Goal: Task Accomplishment & Management: Manage account settings

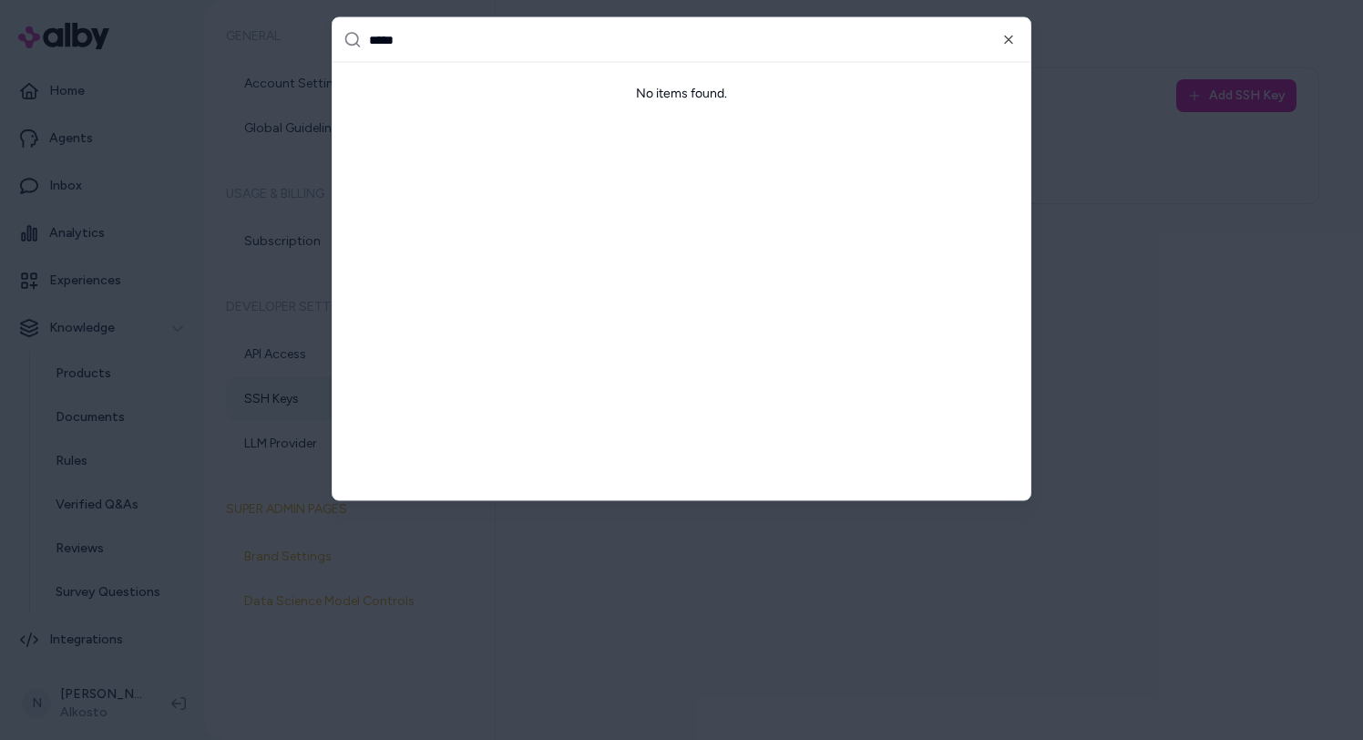
type input "*******"
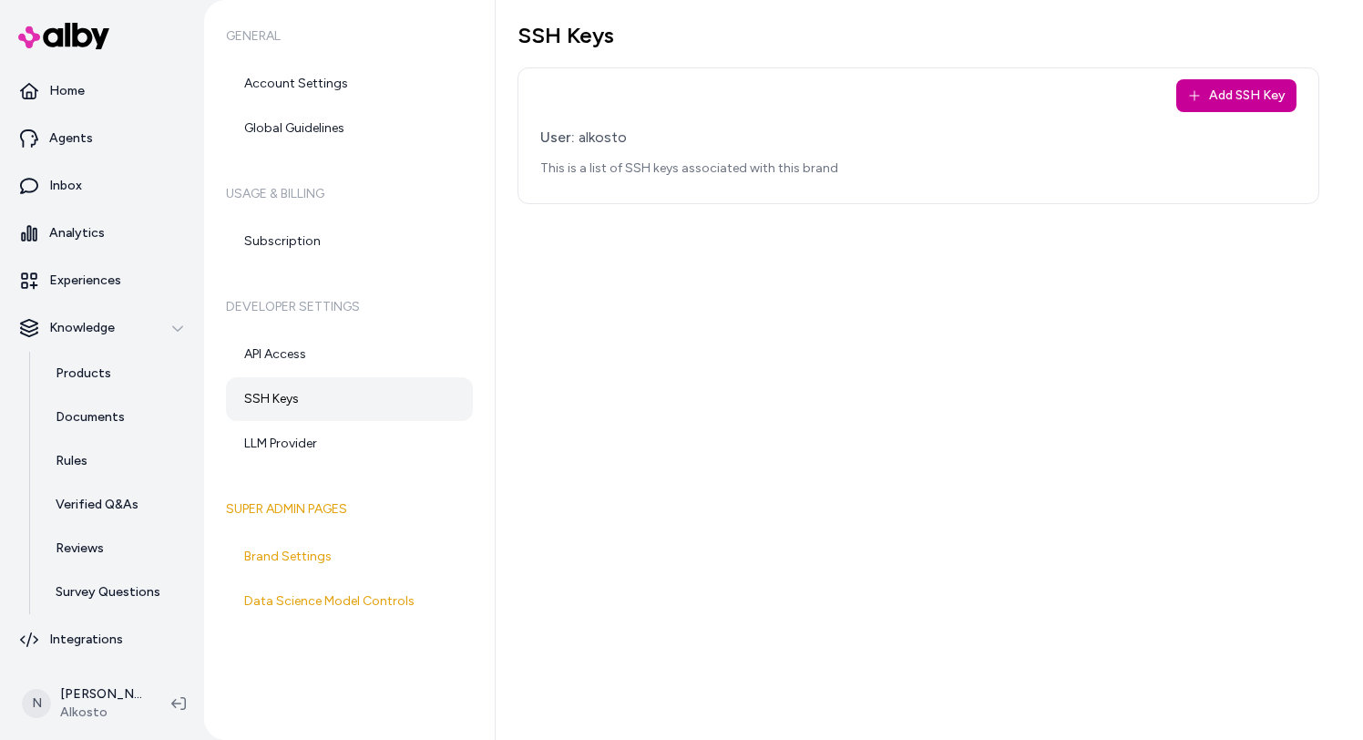
click at [1180, 102] on button "Add SSH Key" at bounding box center [1236, 95] width 120 height 33
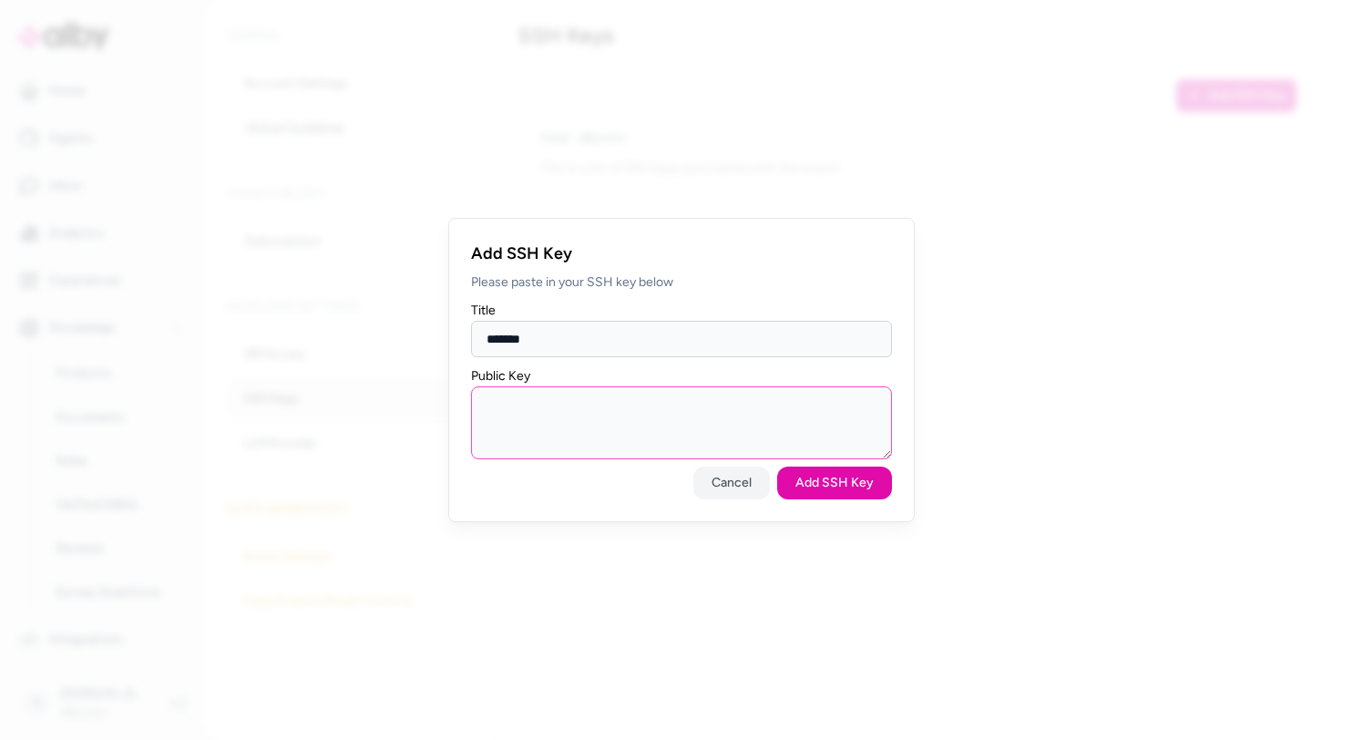
click at [717, 414] on textarea "Public Key" at bounding box center [681, 422] width 421 height 73
type textarea "*****"
click at [734, 483] on button "Cancel" at bounding box center [731, 482] width 77 height 33
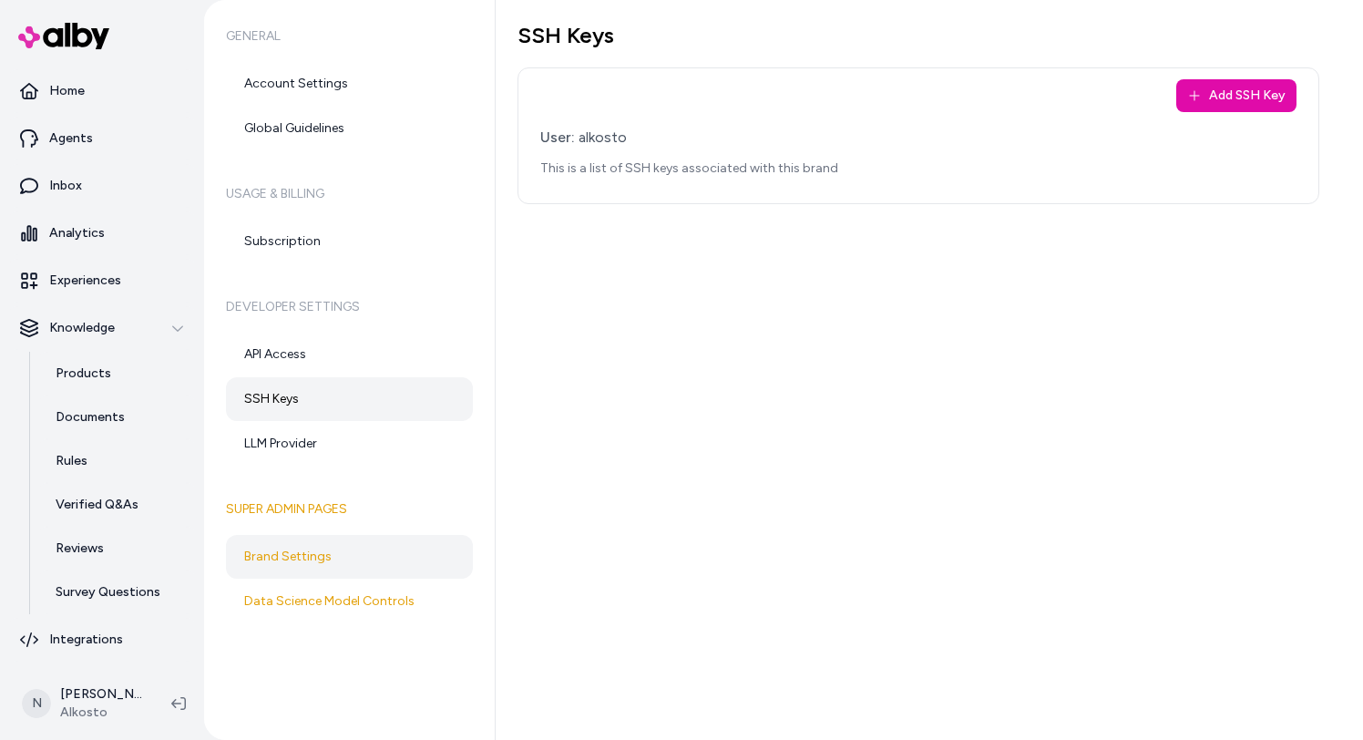
click at [284, 559] on link "Brand Settings" at bounding box center [349, 557] width 247 height 44
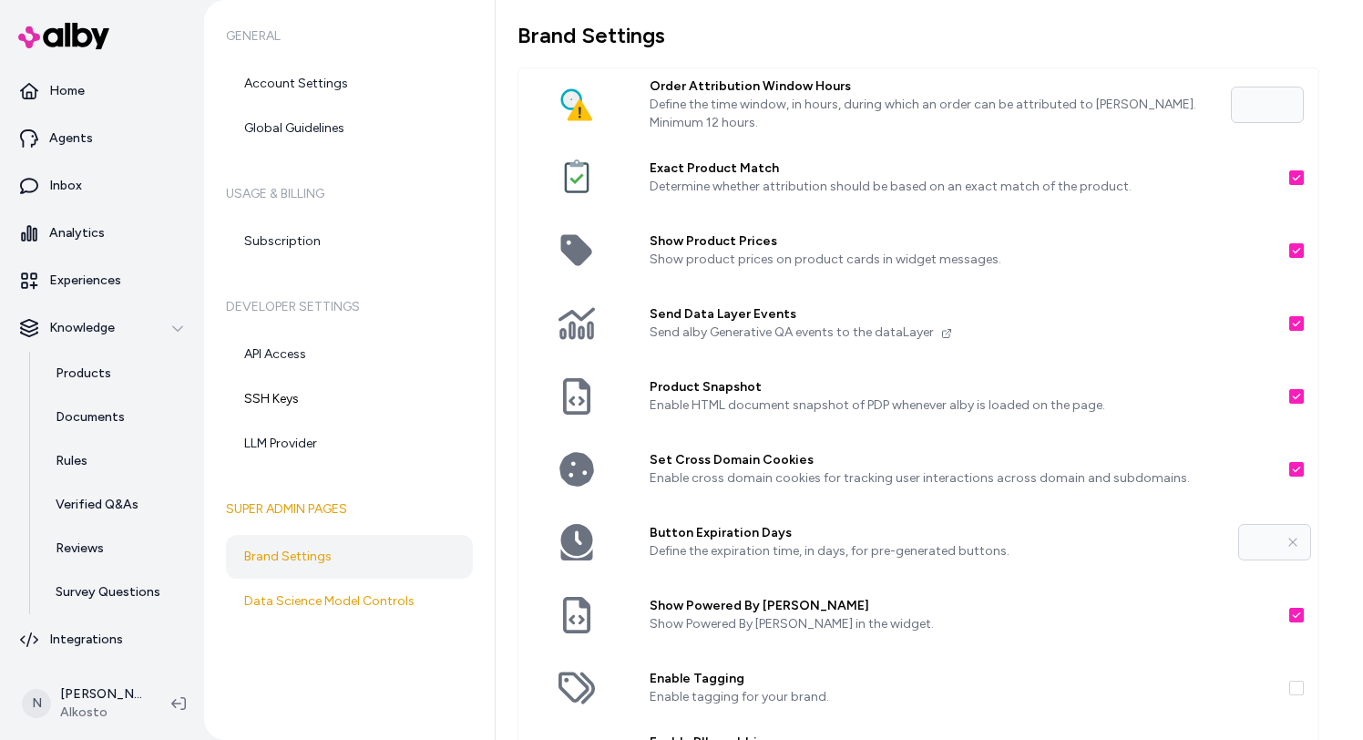
scroll to position [295, 0]
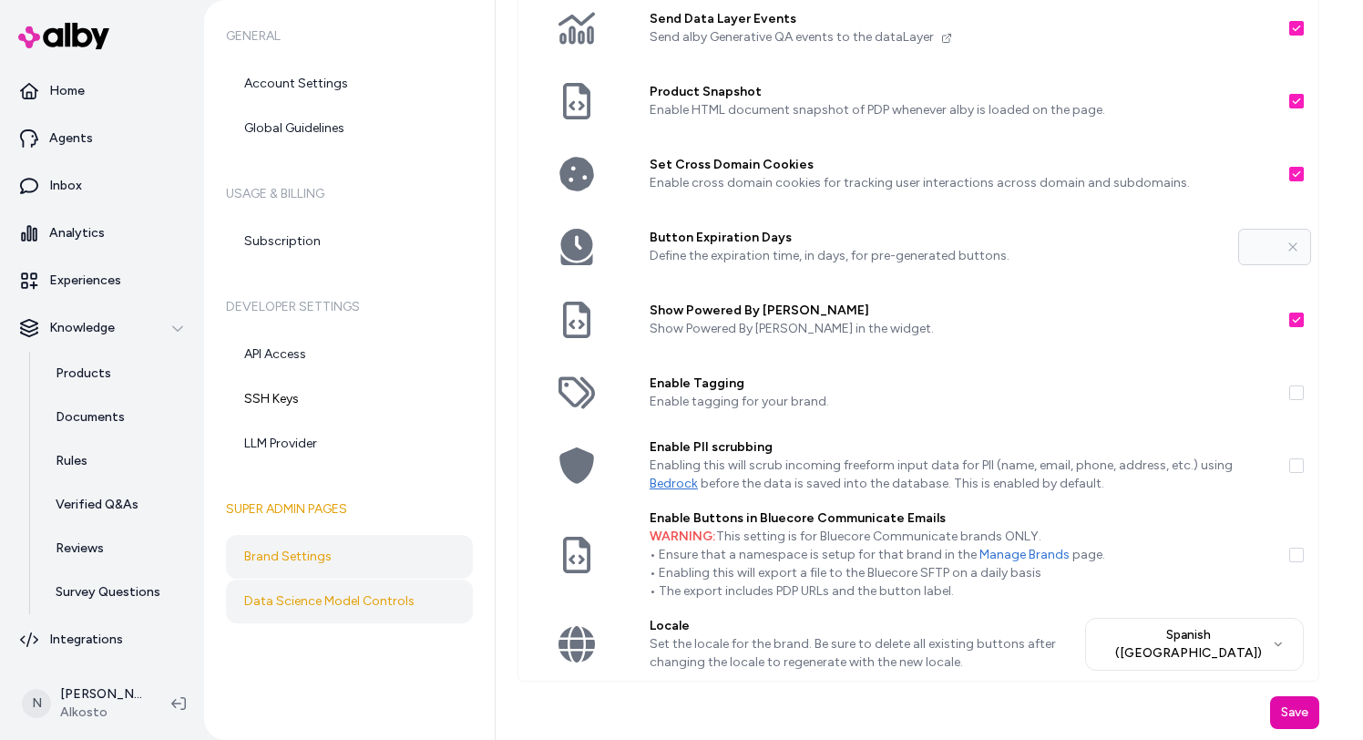
click at [317, 612] on link "Data Science Model Controls" at bounding box center [349, 601] width 247 height 44
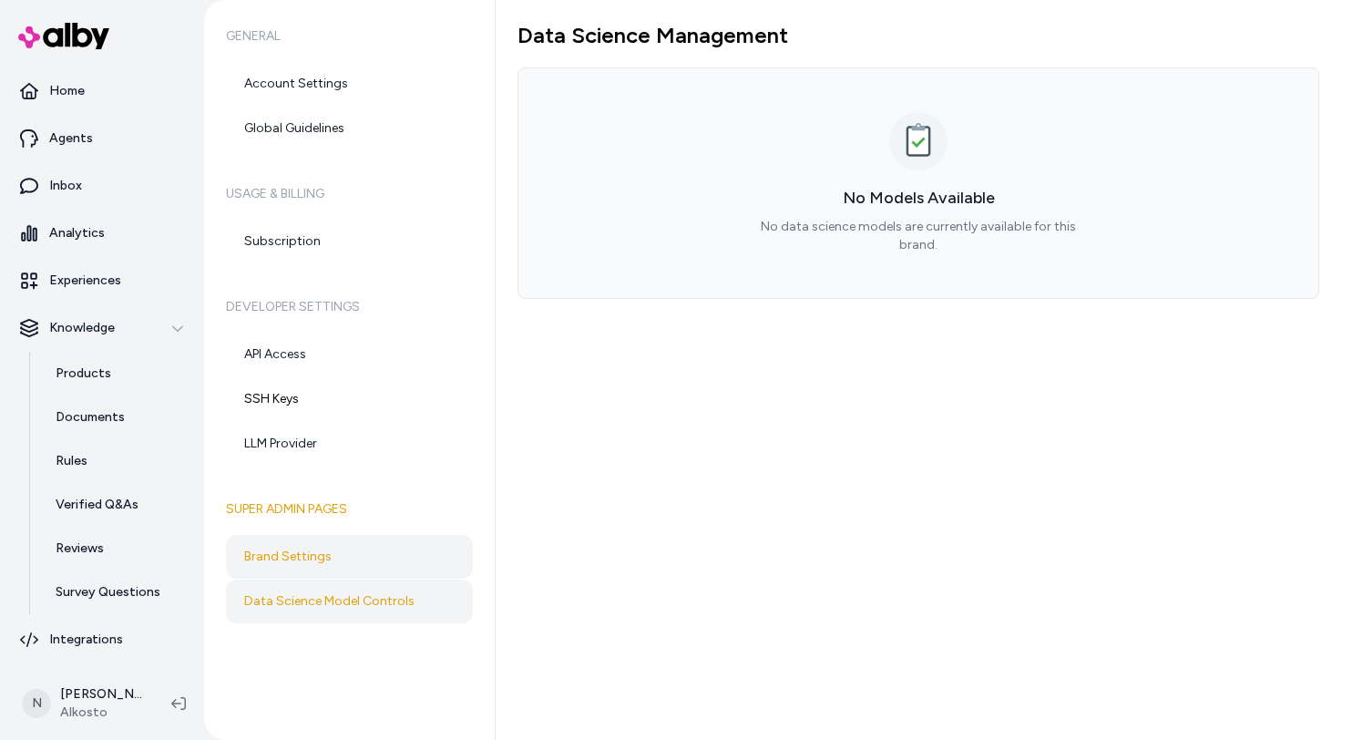
click at [335, 557] on link "Brand Settings" at bounding box center [349, 557] width 247 height 44
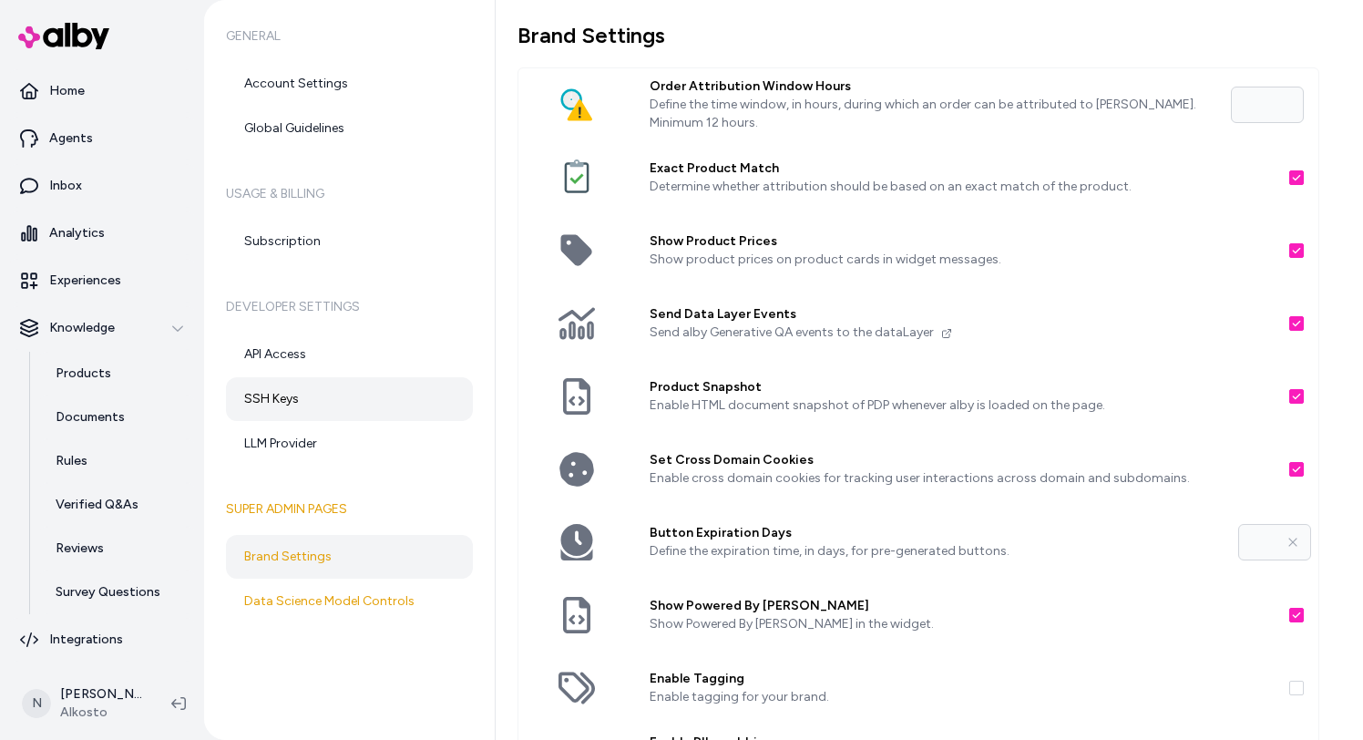
click at [287, 406] on link "SSH Keys" at bounding box center [349, 399] width 247 height 44
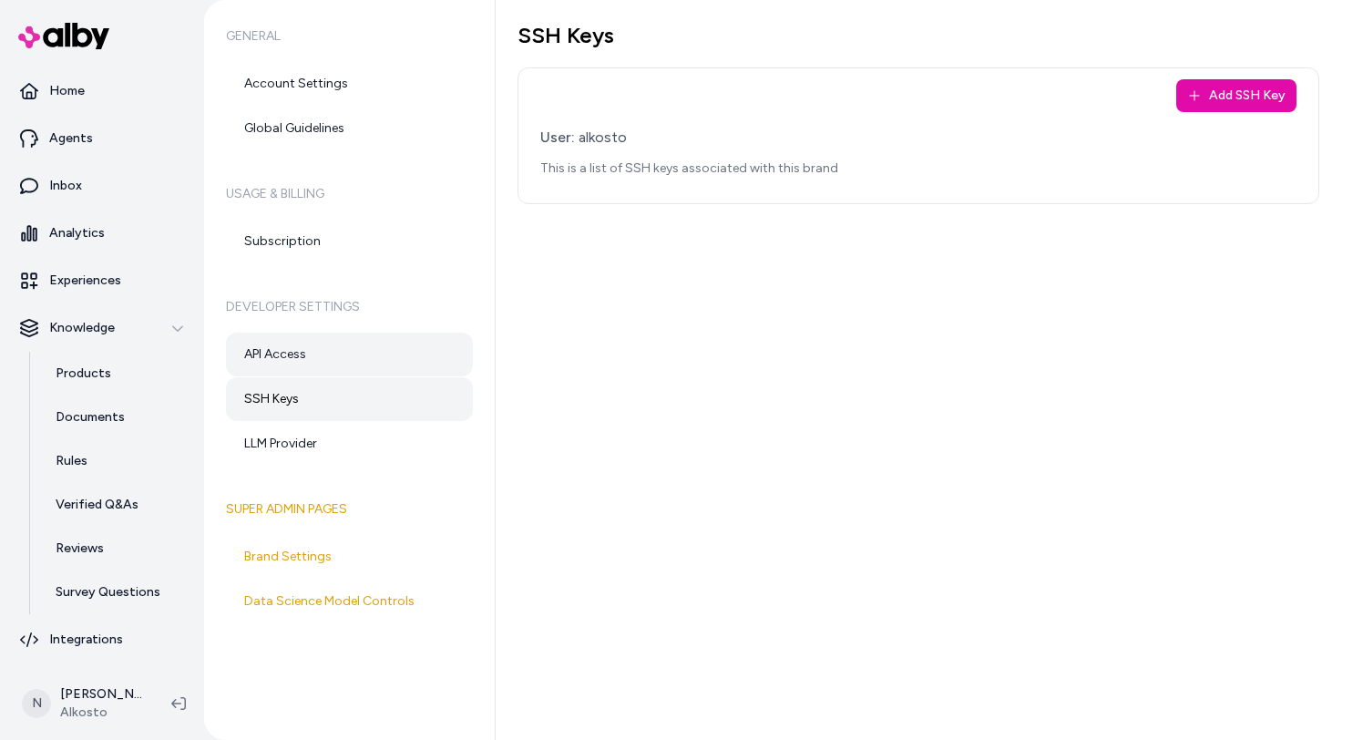
click at [288, 359] on link "API Access" at bounding box center [349, 355] width 247 height 44
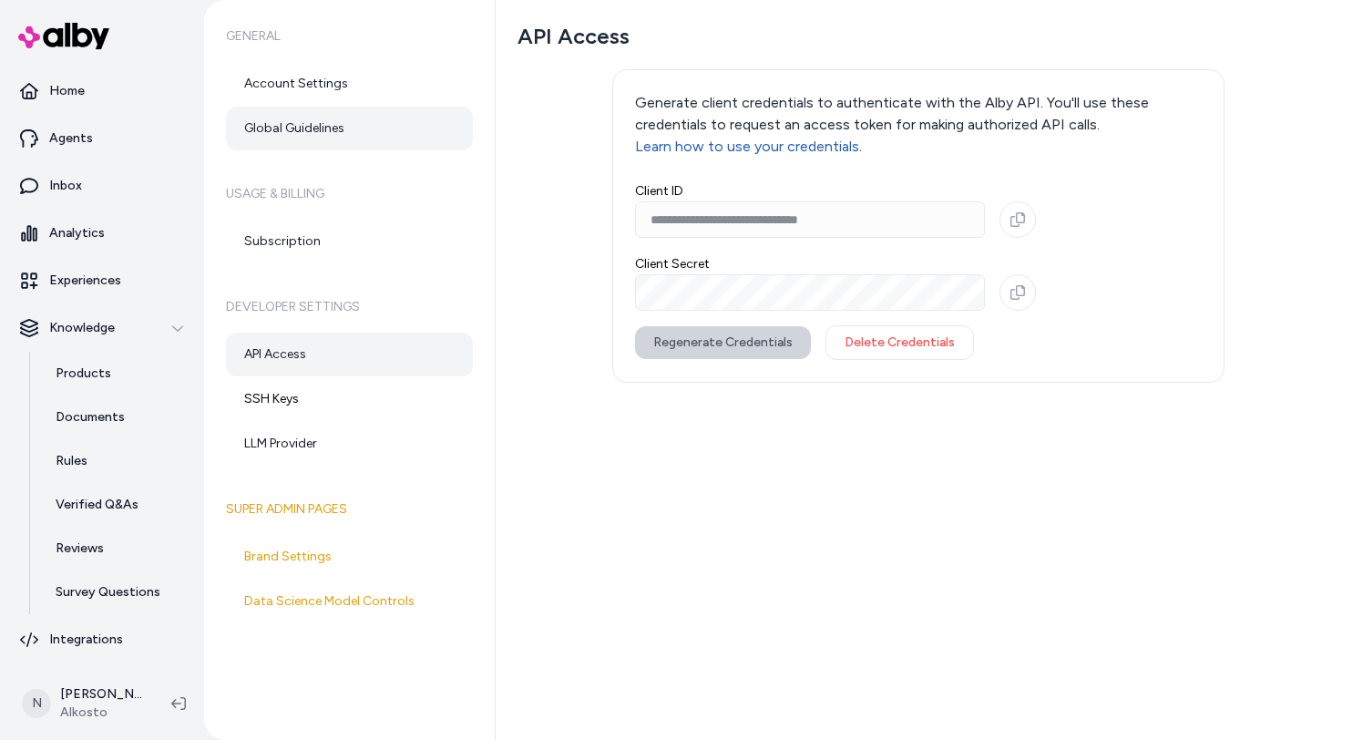
click at [289, 148] on link "Global Guidelines" at bounding box center [349, 129] width 247 height 44
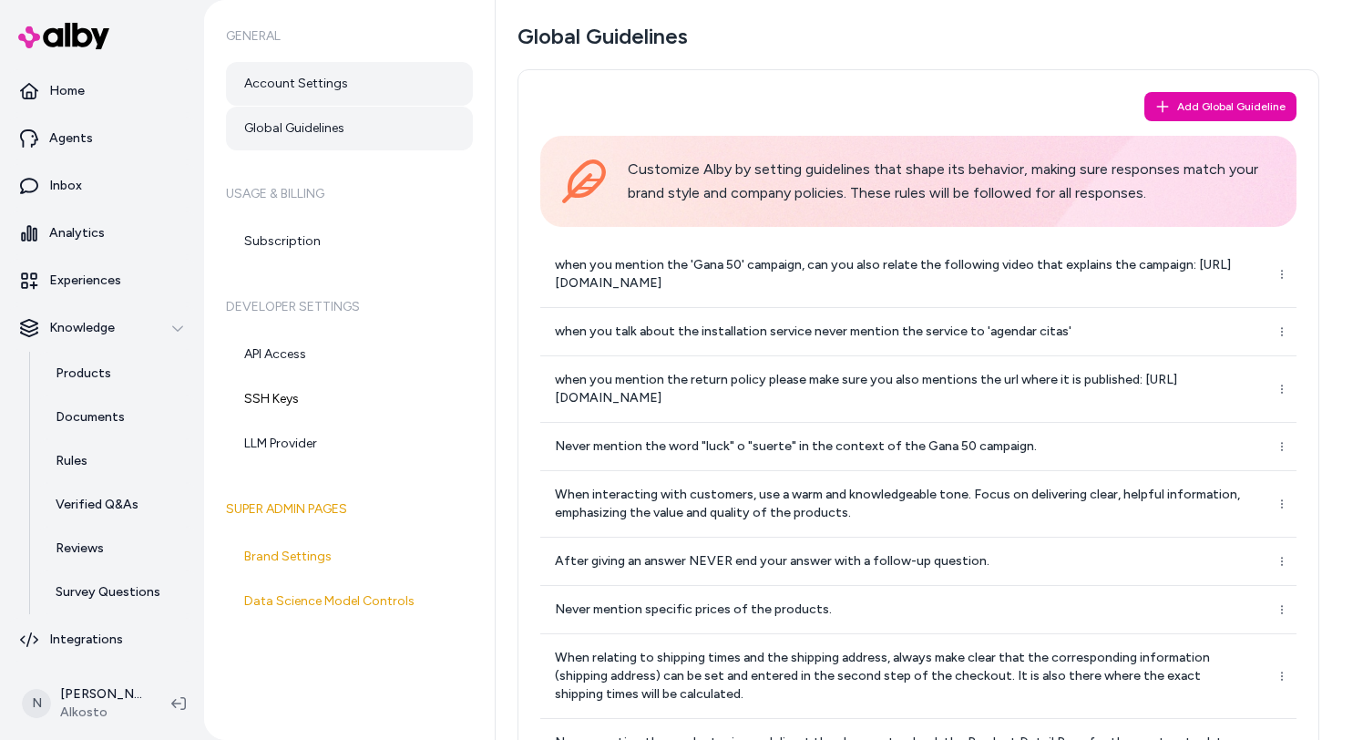
click at [297, 96] on link "Account Settings" at bounding box center [349, 84] width 247 height 44
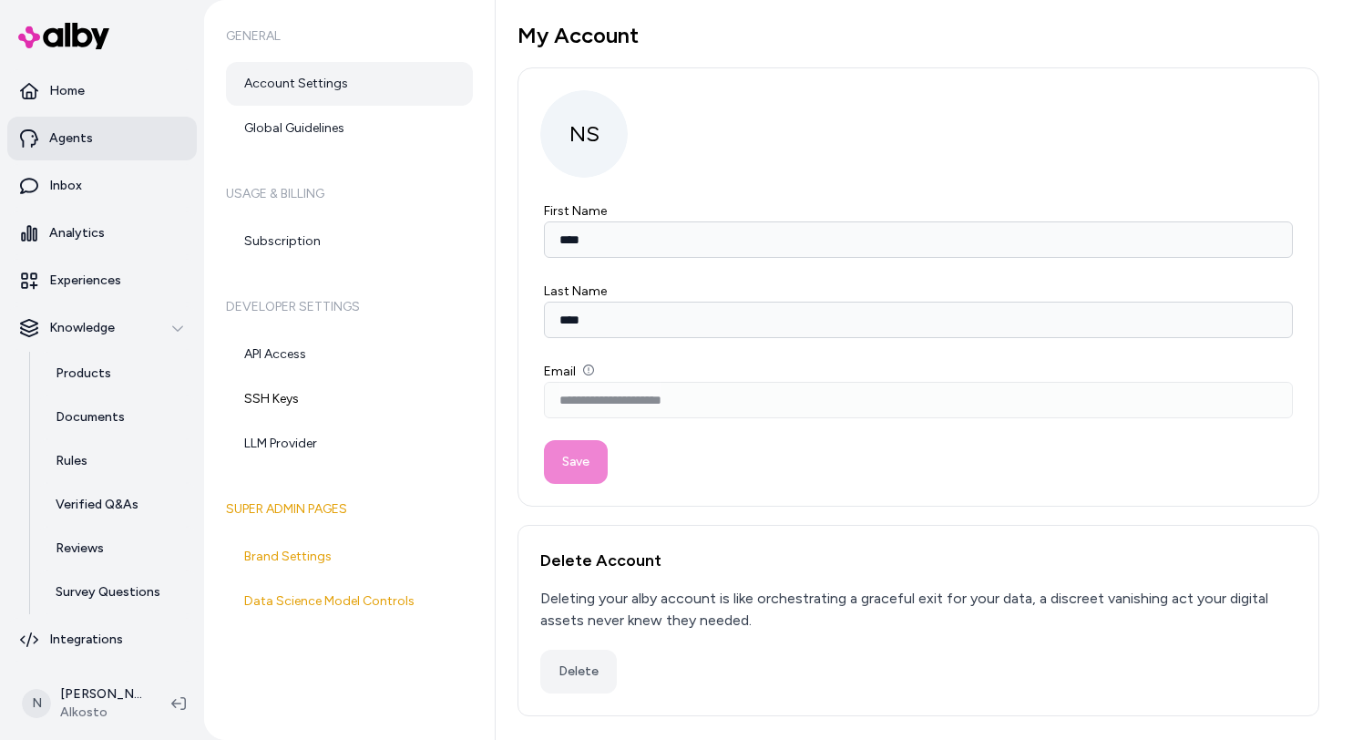
click at [108, 143] on link "Agents" at bounding box center [102, 139] width 190 height 44
click at [99, 106] on link "Home" at bounding box center [102, 91] width 190 height 44
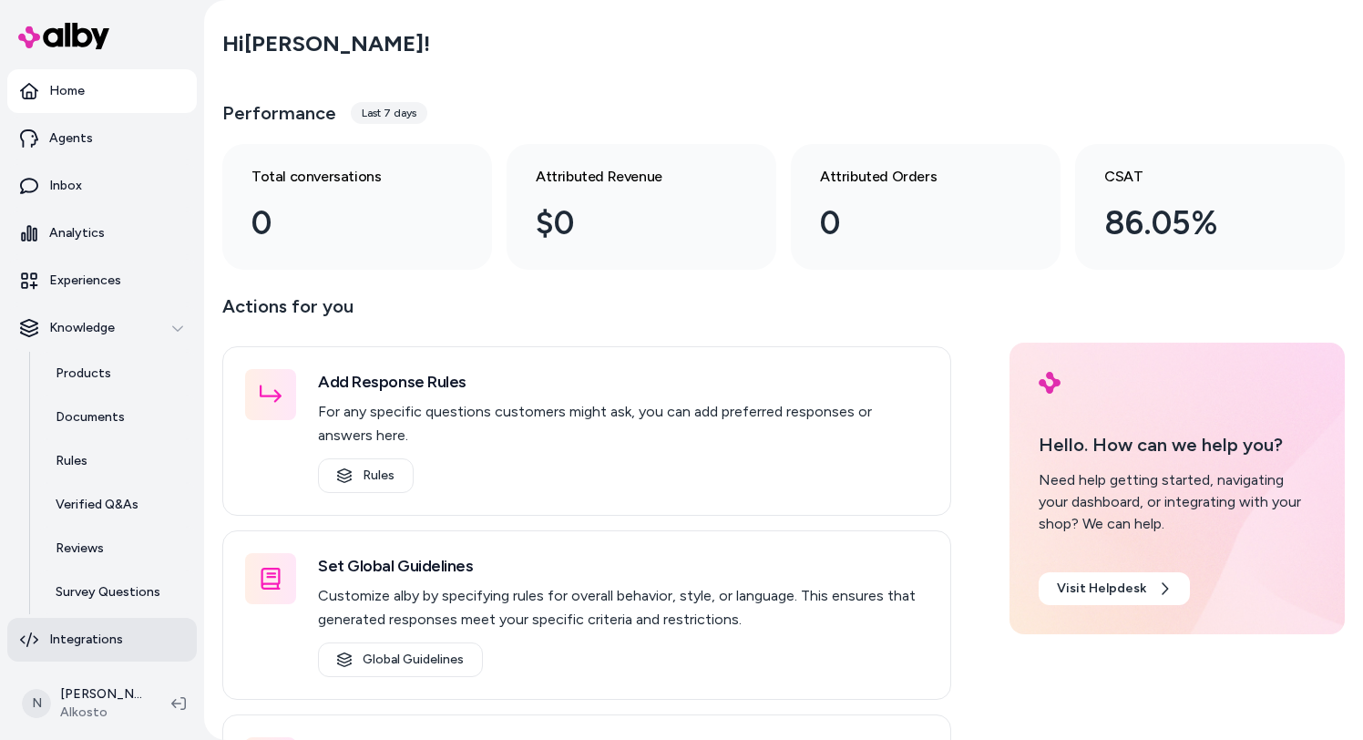
click at [96, 630] on link "Integrations" at bounding box center [102, 640] width 190 height 44
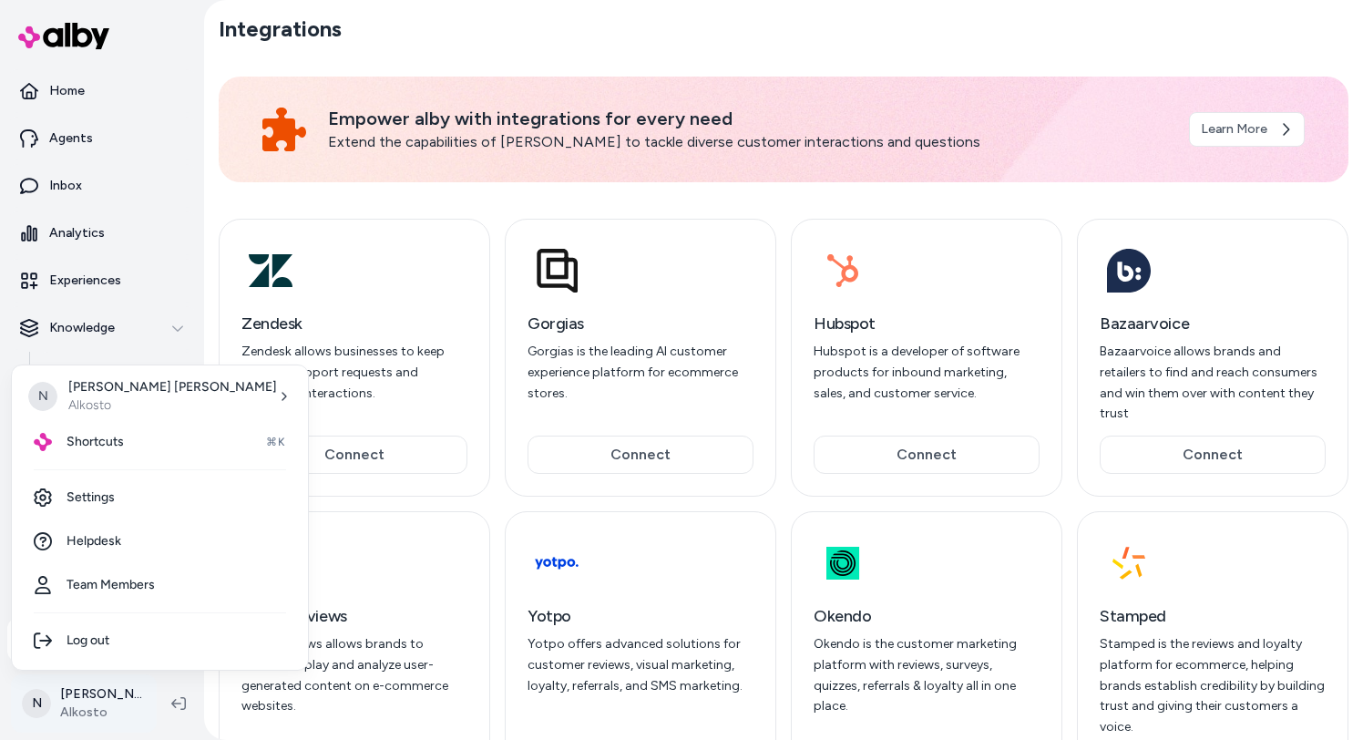
click at [108, 694] on html "Home Agents Inbox Analytics Experiences Knowledge Products Documents Rules Veri…" at bounding box center [681, 370] width 1363 height 740
click at [139, 494] on link "Settings" at bounding box center [160, 498] width 282 height 44
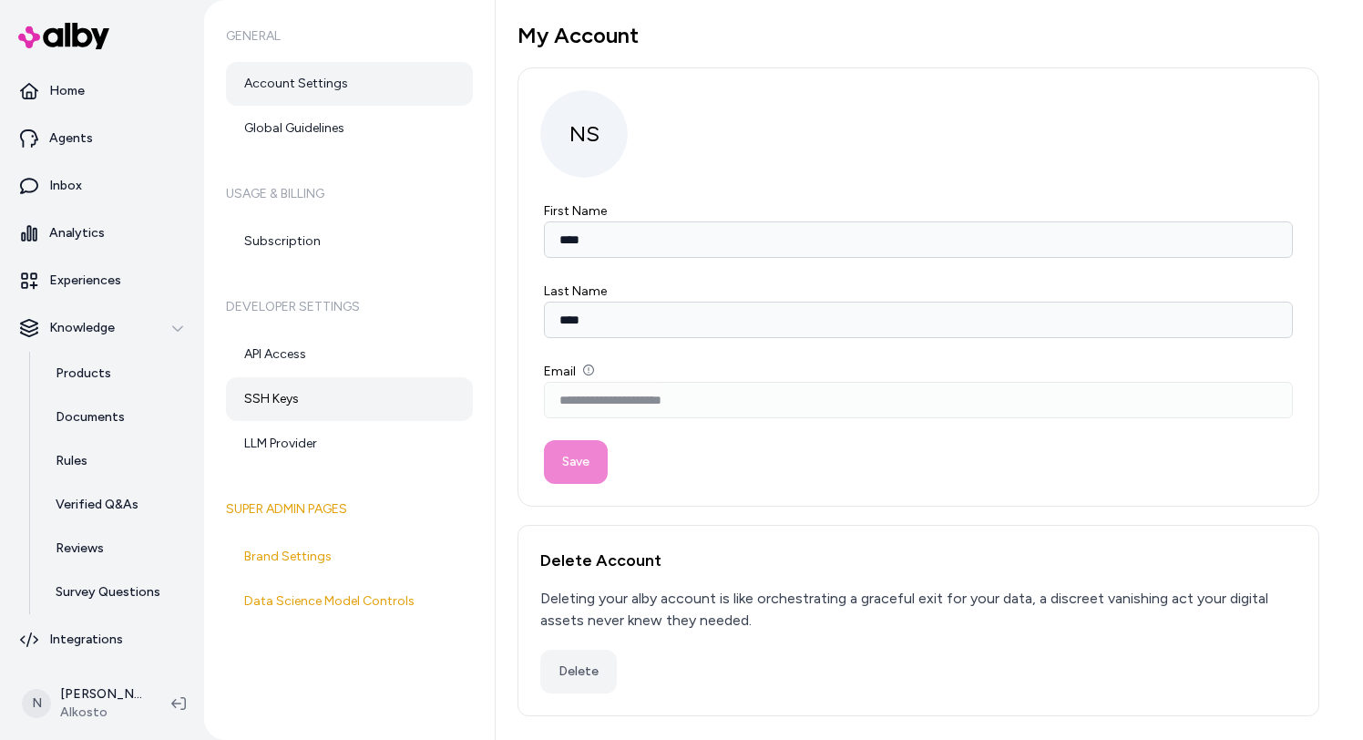
click at [307, 406] on link "SSH Keys" at bounding box center [349, 399] width 247 height 44
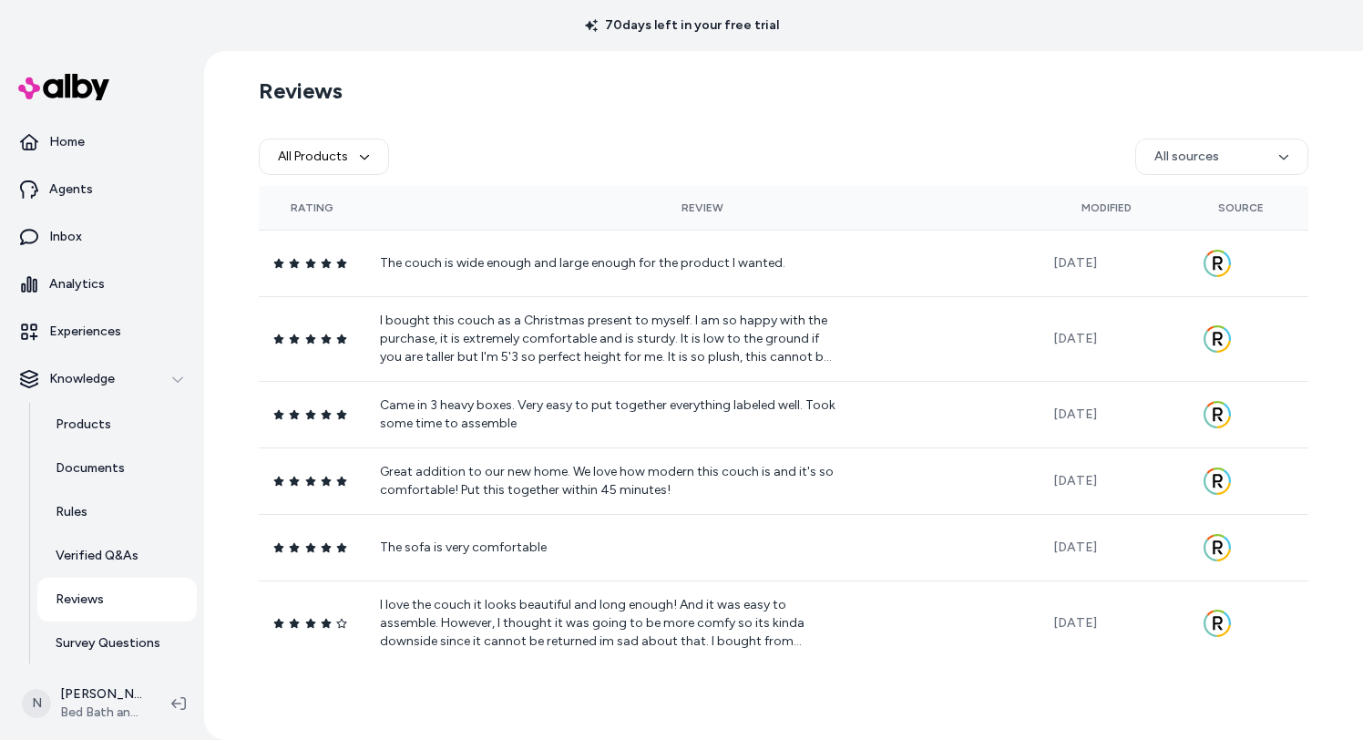
scroll to position [51, 0]
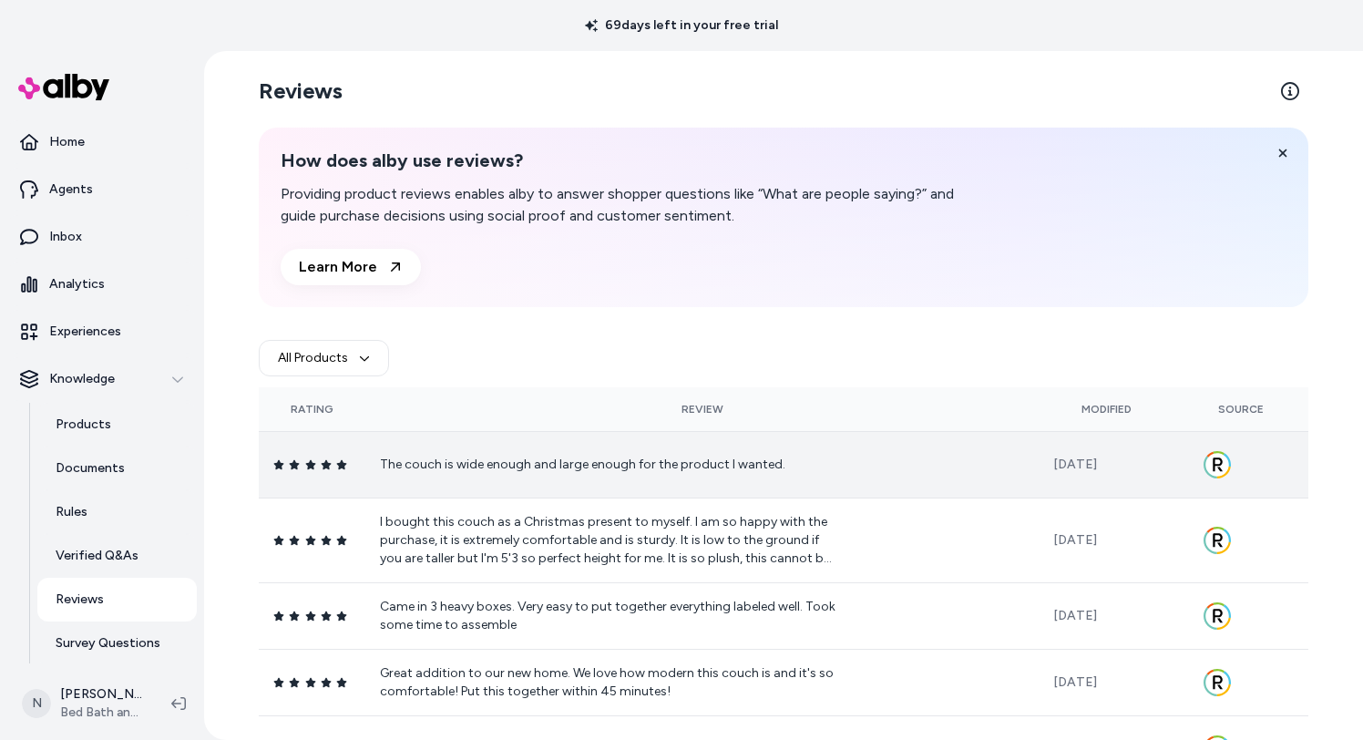
scroll to position [51, 0]
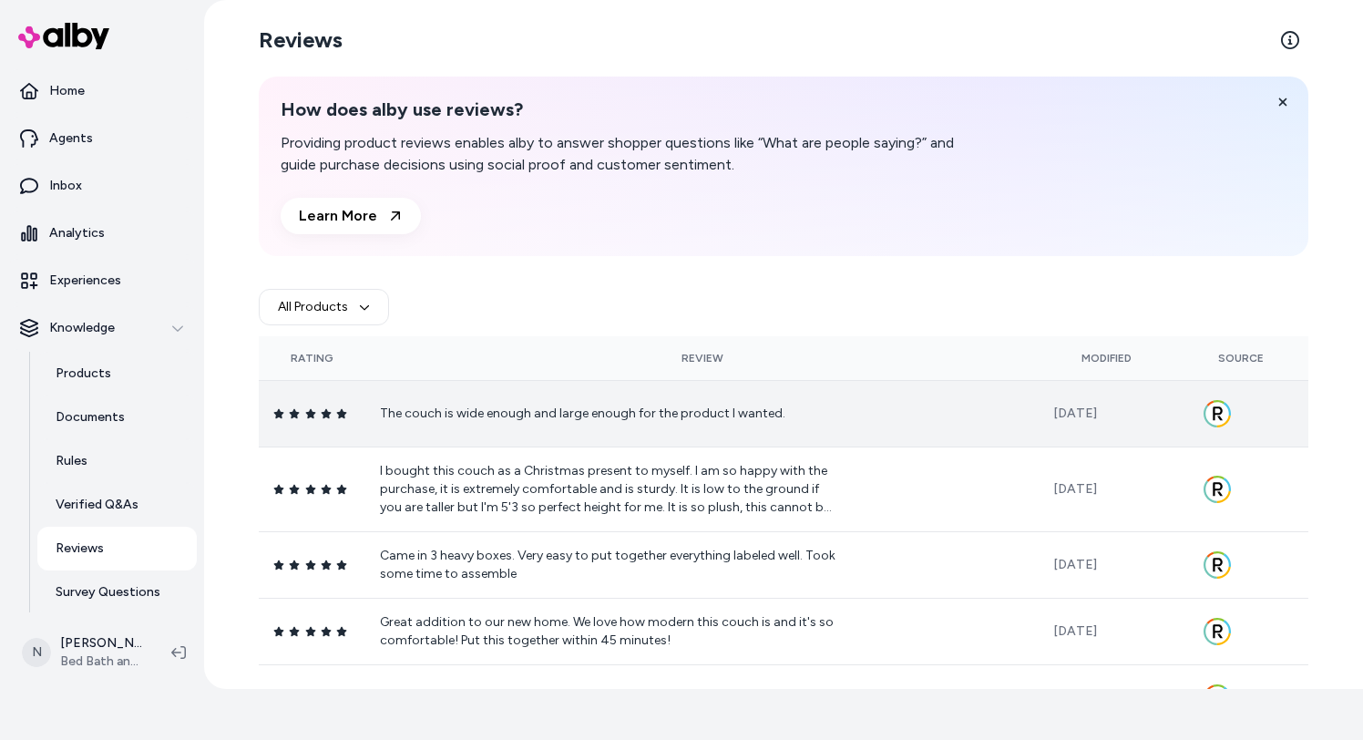
click at [1044, 406] on td "Aug 12, 2025" at bounding box center [1106, 413] width 135 height 67
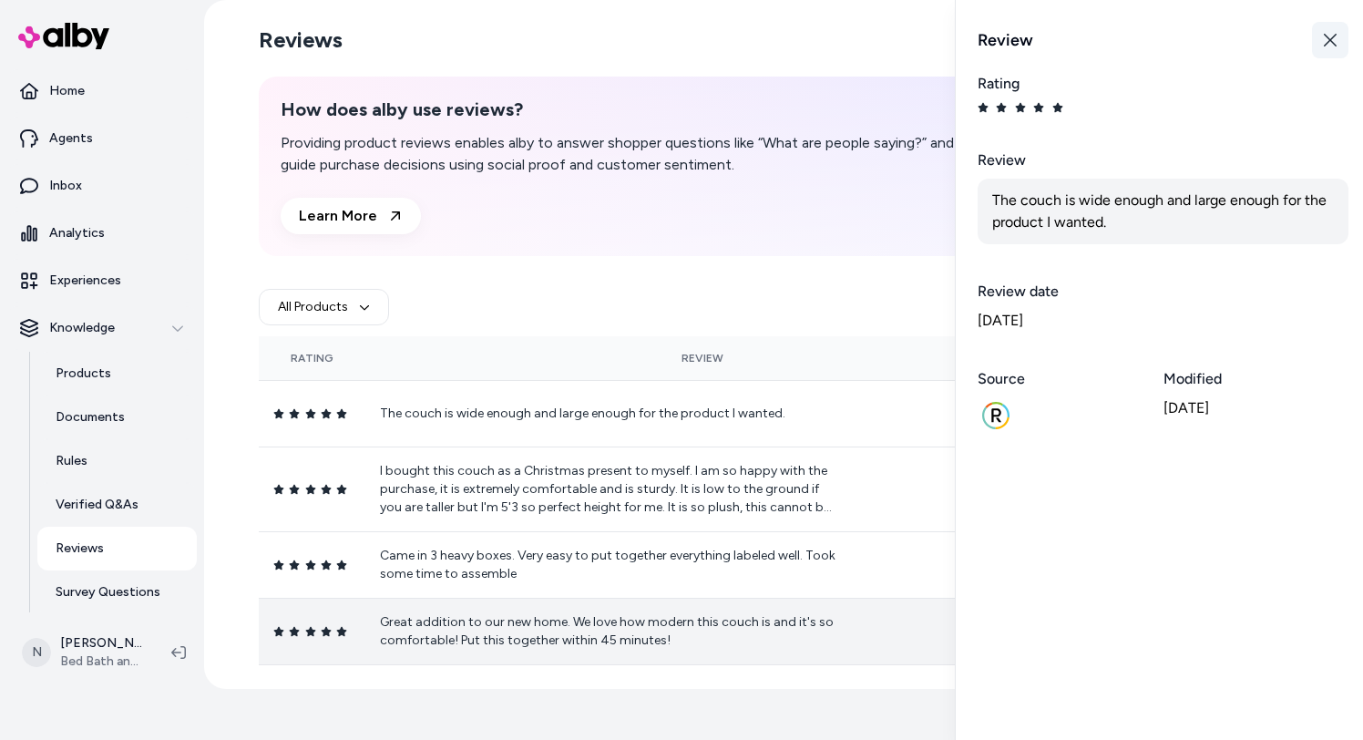
click at [1338, 32] on button "Close" at bounding box center [1330, 40] width 36 height 36
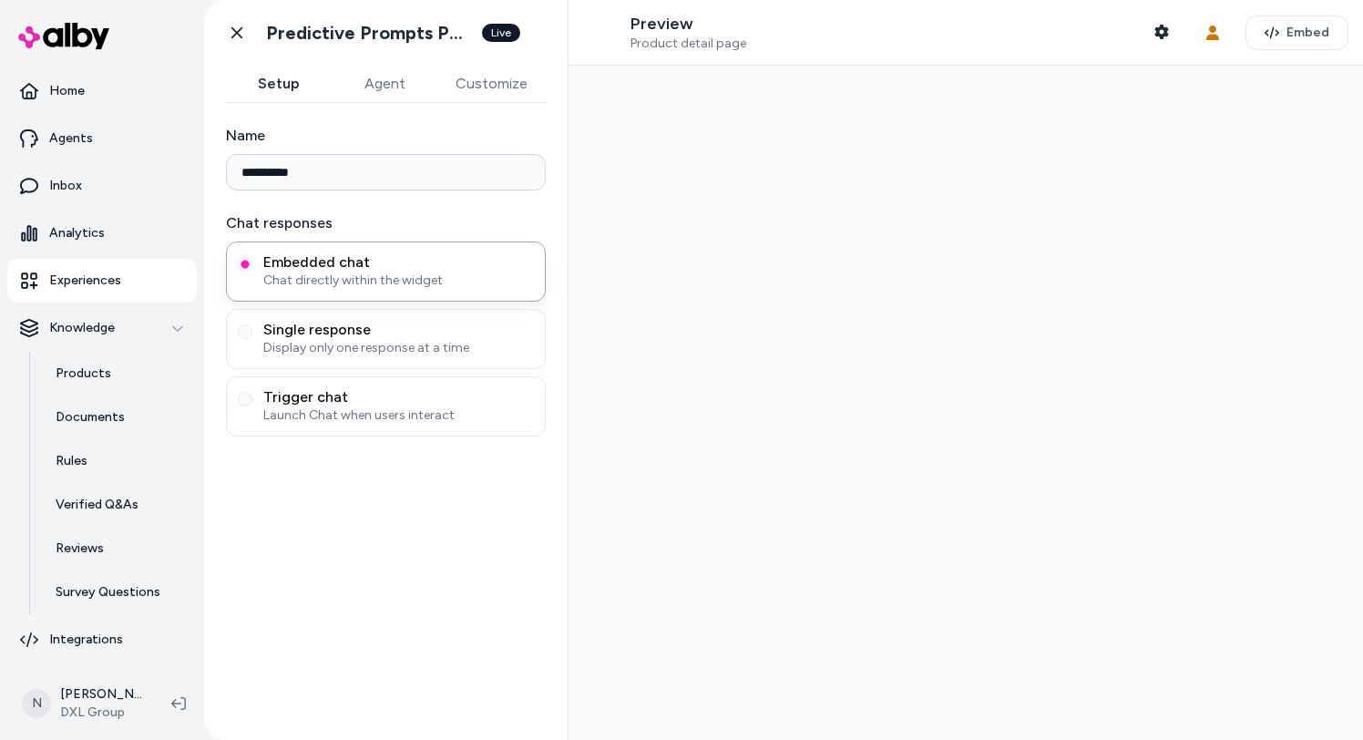
type input "**********"
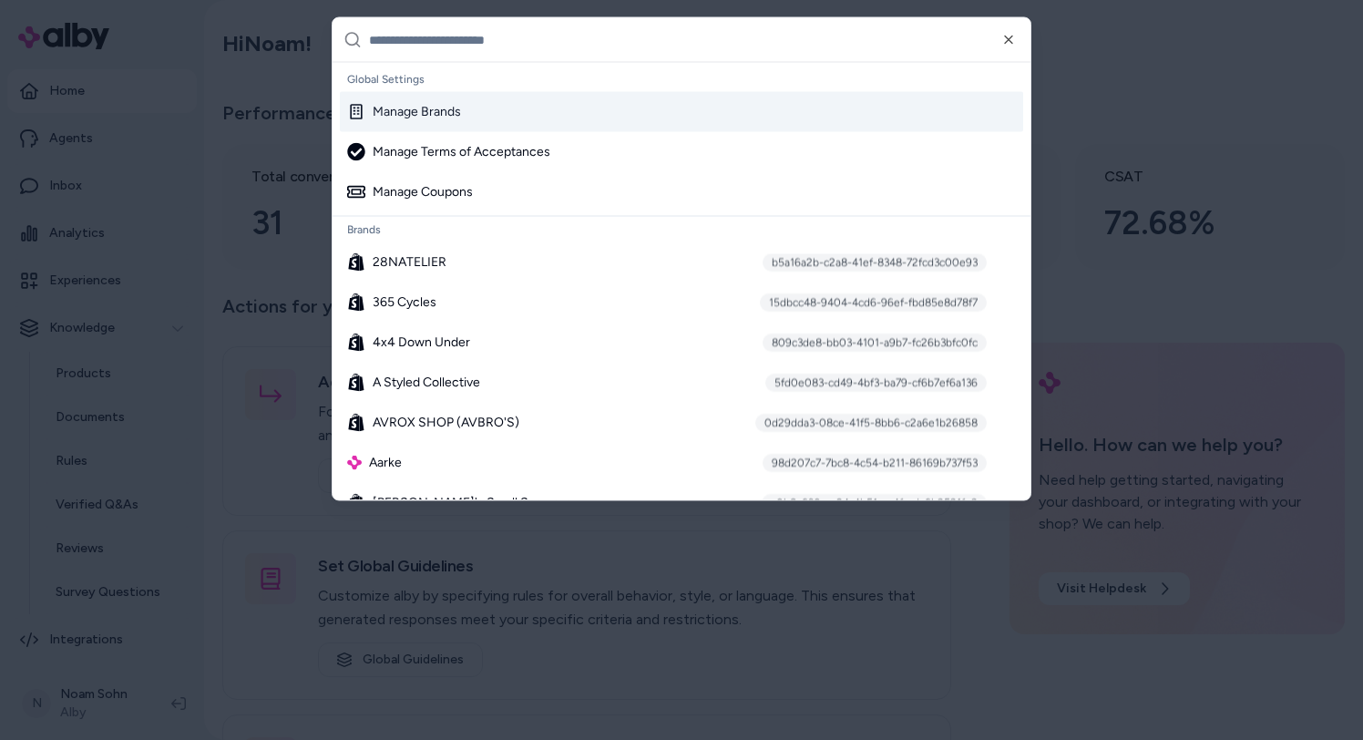
type input "**********"
